Goal: Task Accomplishment & Management: Complete application form

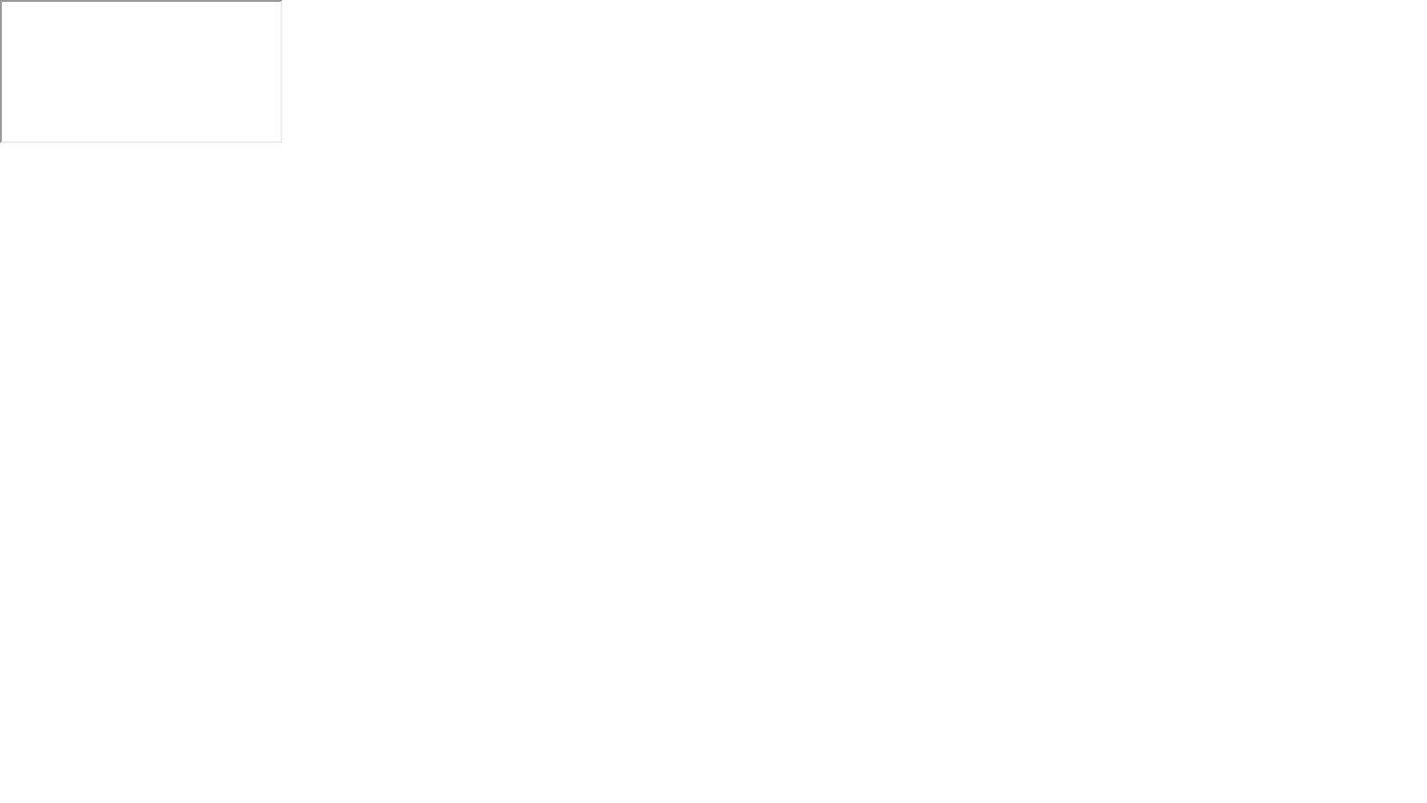
scroll to position [3, 0]
click body "Rate your conversation Operator • 31m ago"
click html "Rate your conversation Operator • 31m ago"
click p "Rate your conversation"
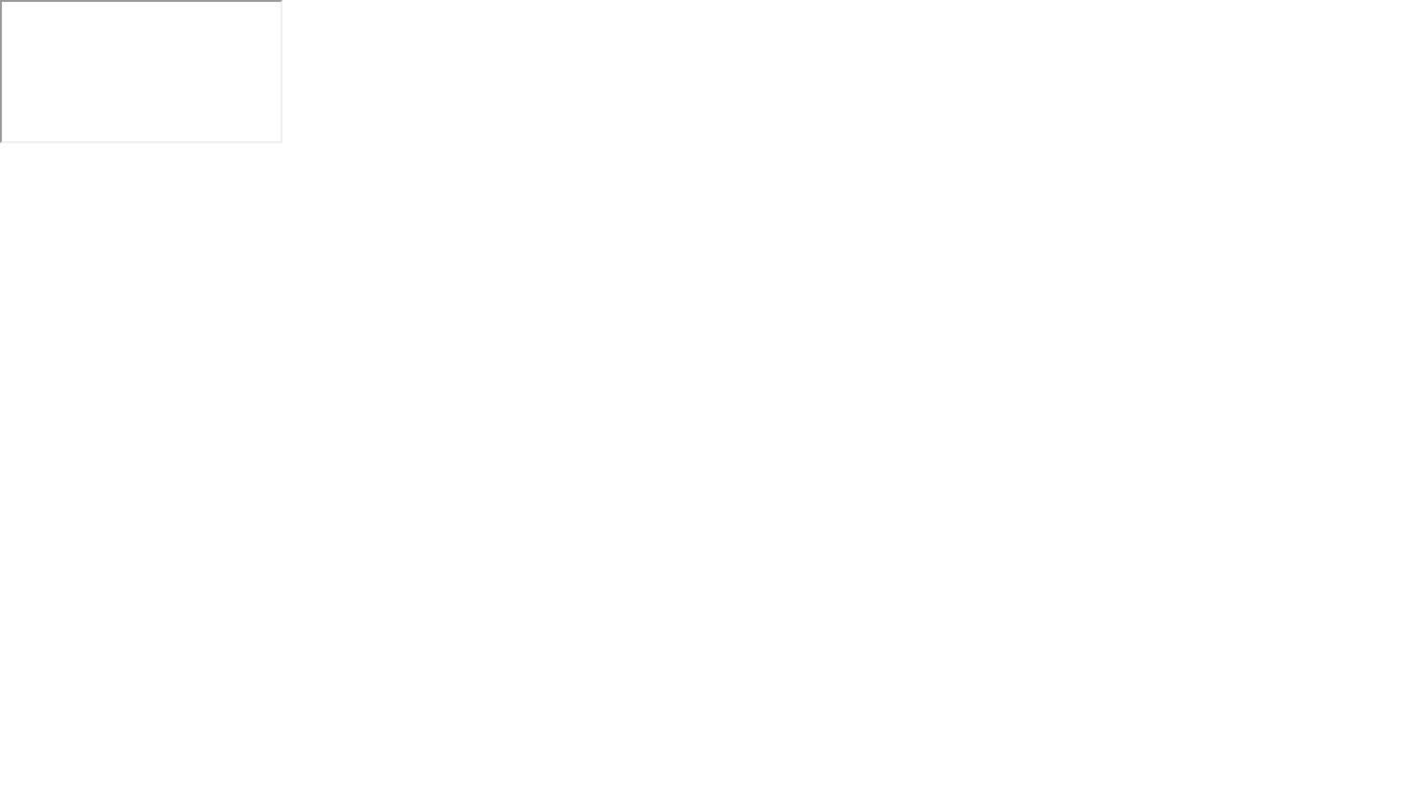
scroll to position [2382, 0]
click icon "Close"
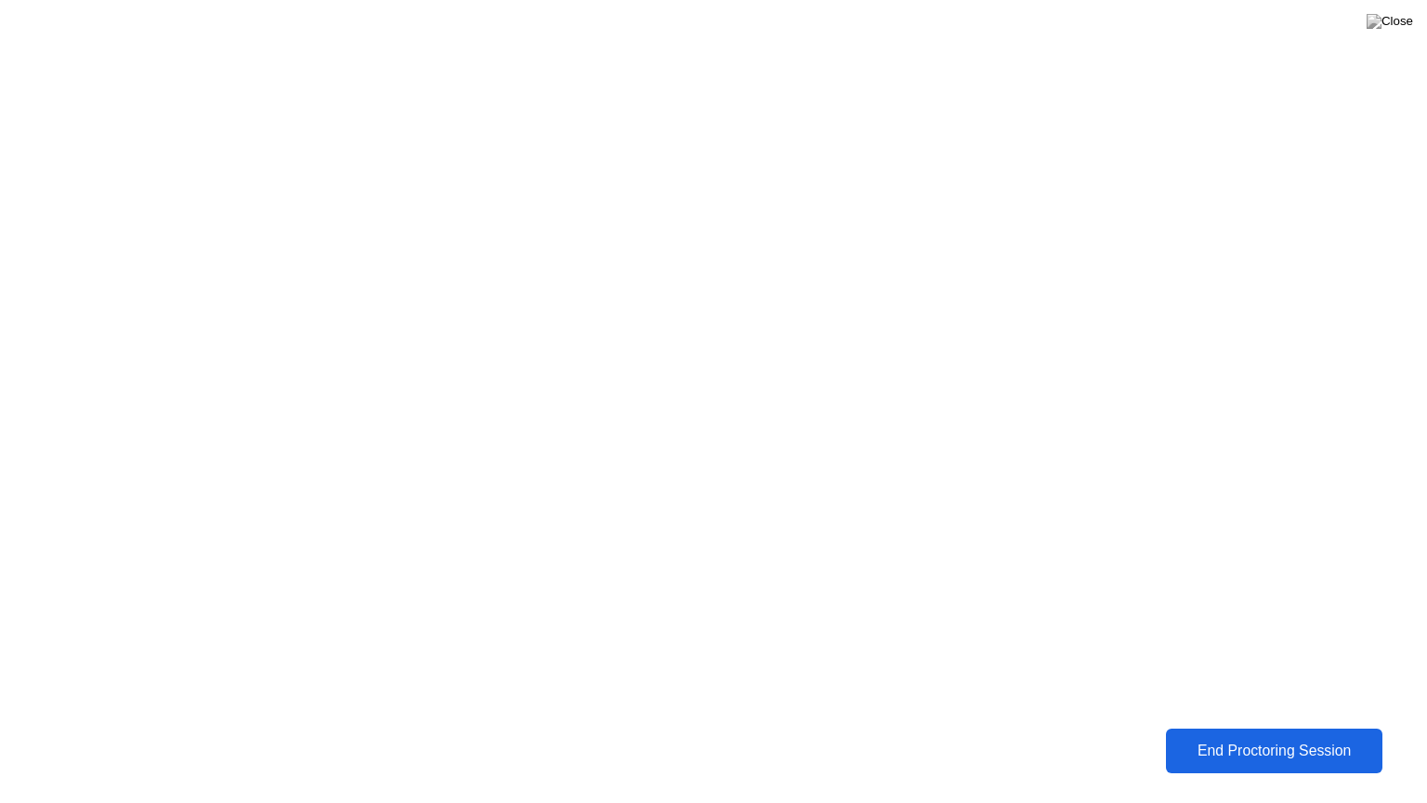
click at [1237, 759] on div "End Proctoring Session" at bounding box center [1273, 750] width 205 height 17
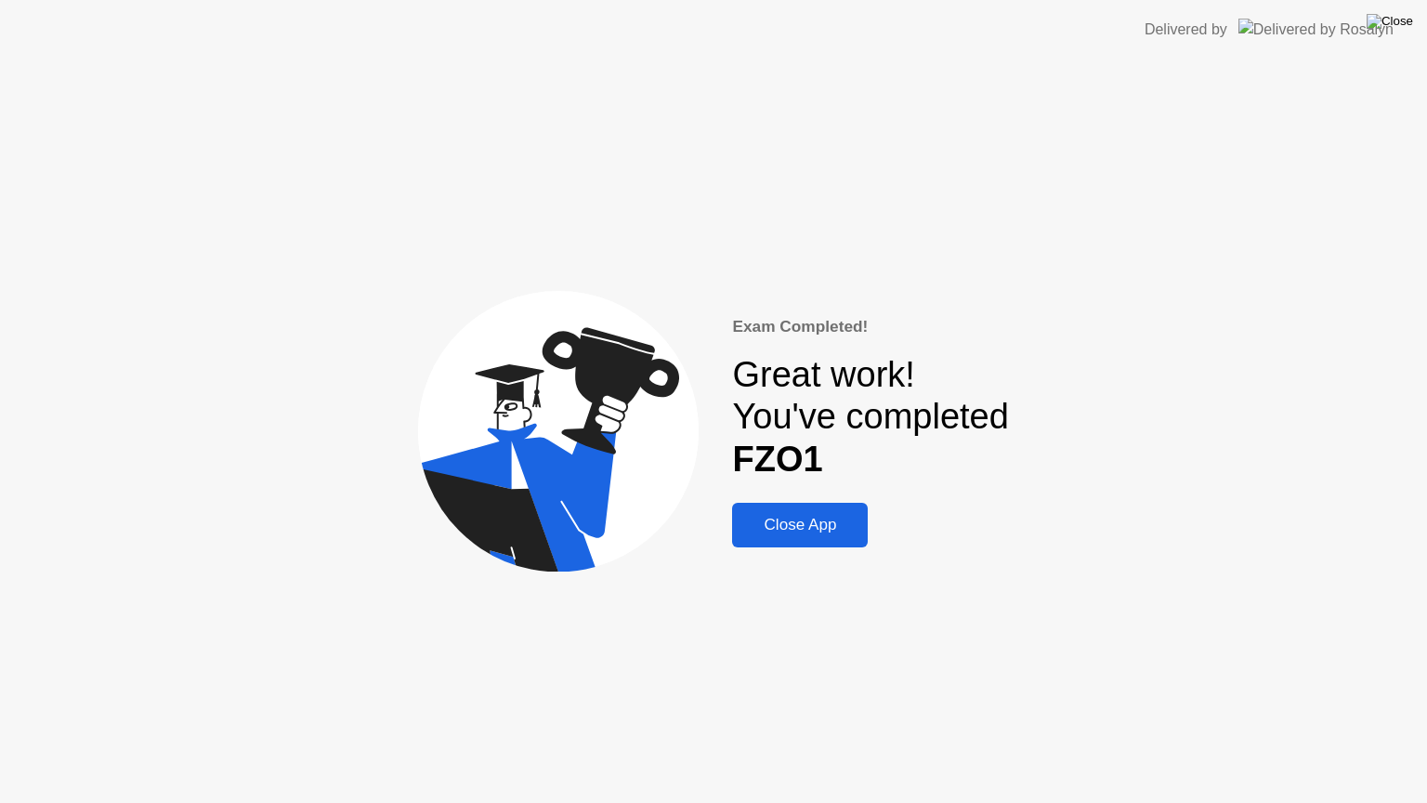
click at [1405, 29] on img at bounding box center [1390, 21] width 46 height 15
